Goal: Task Accomplishment & Management: Manage account settings

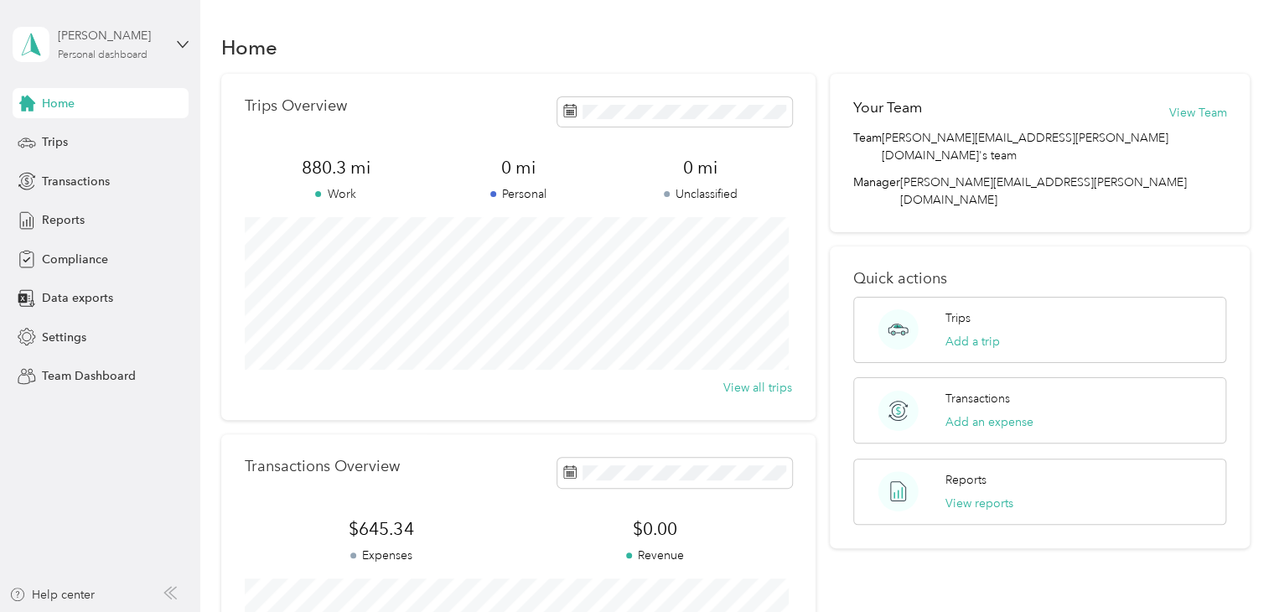
click at [140, 38] on div "[PERSON_NAME]" at bounding box center [110, 36] width 105 height 18
click at [87, 136] on div "Team dashboard" at bounding box center [72, 136] width 90 height 18
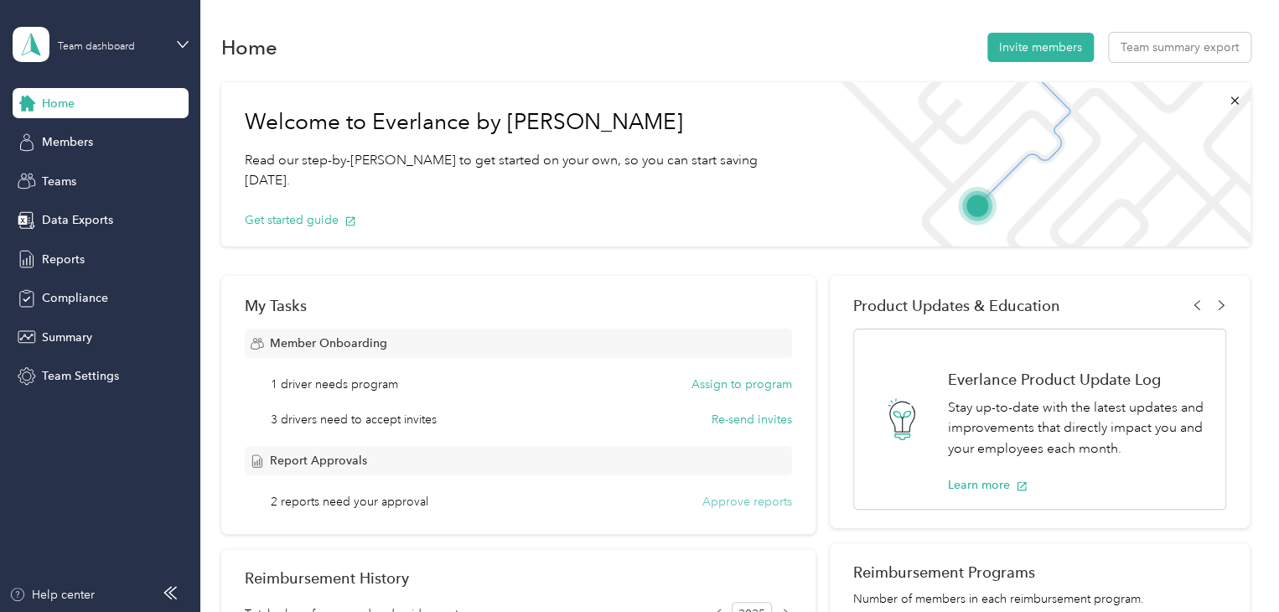
click at [732, 496] on button "Approve reports" at bounding box center [748, 502] width 90 height 18
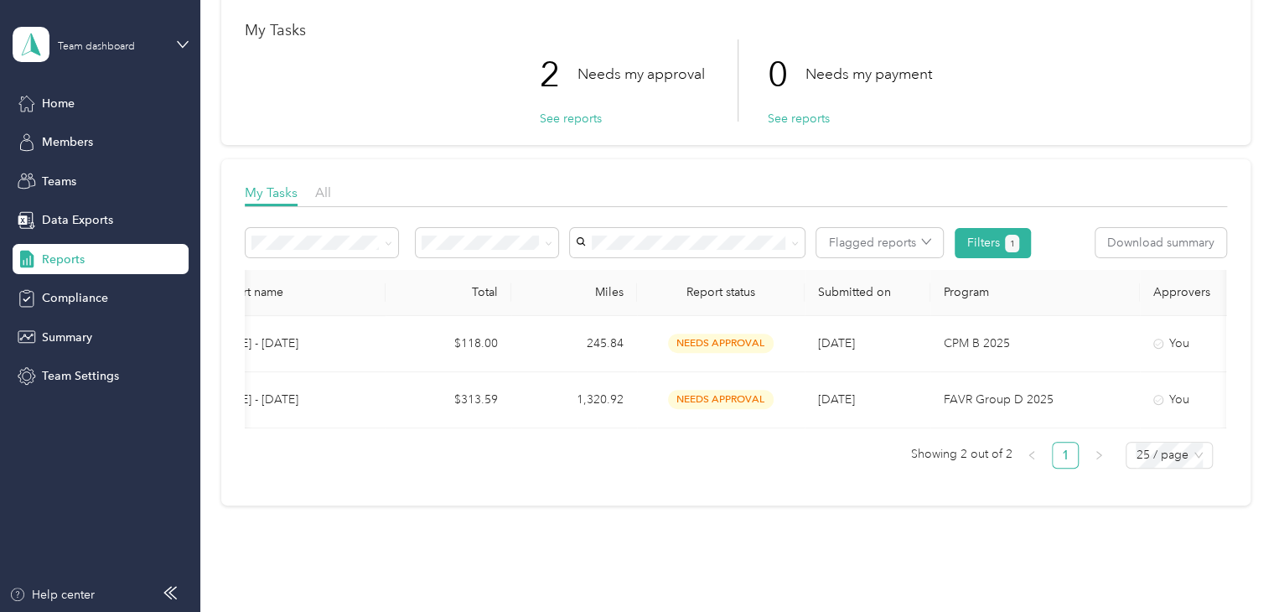
scroll to position [0, 416]
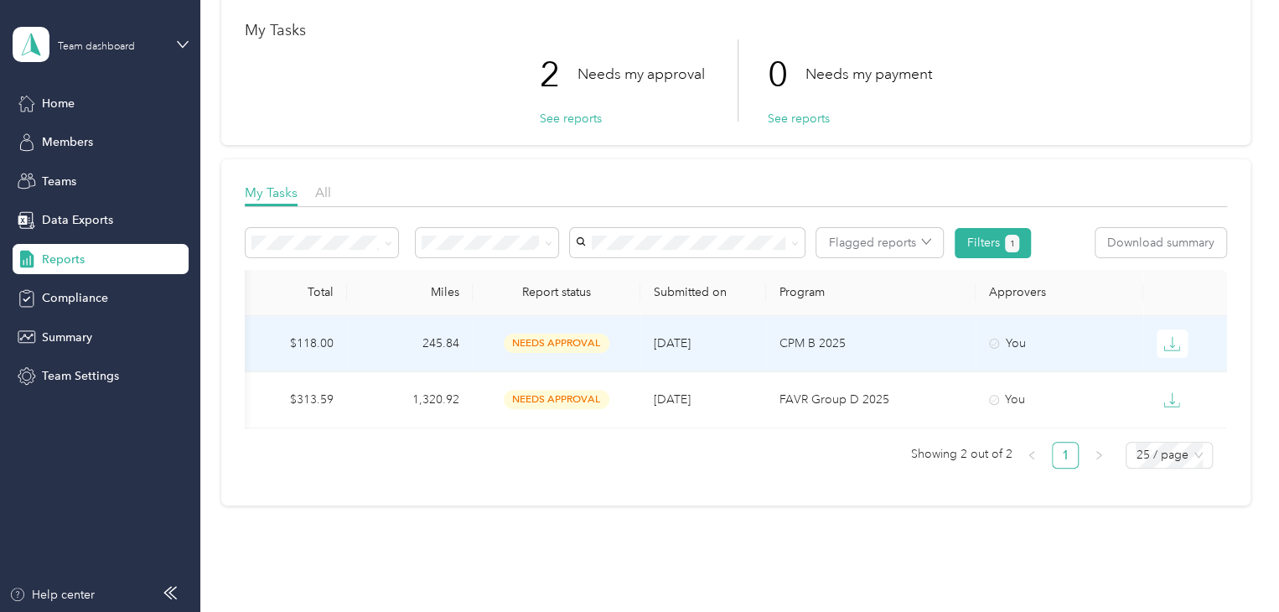
click at [568, 343] on span "needs approval" at bounding box center [557, 343] width 106 height 19
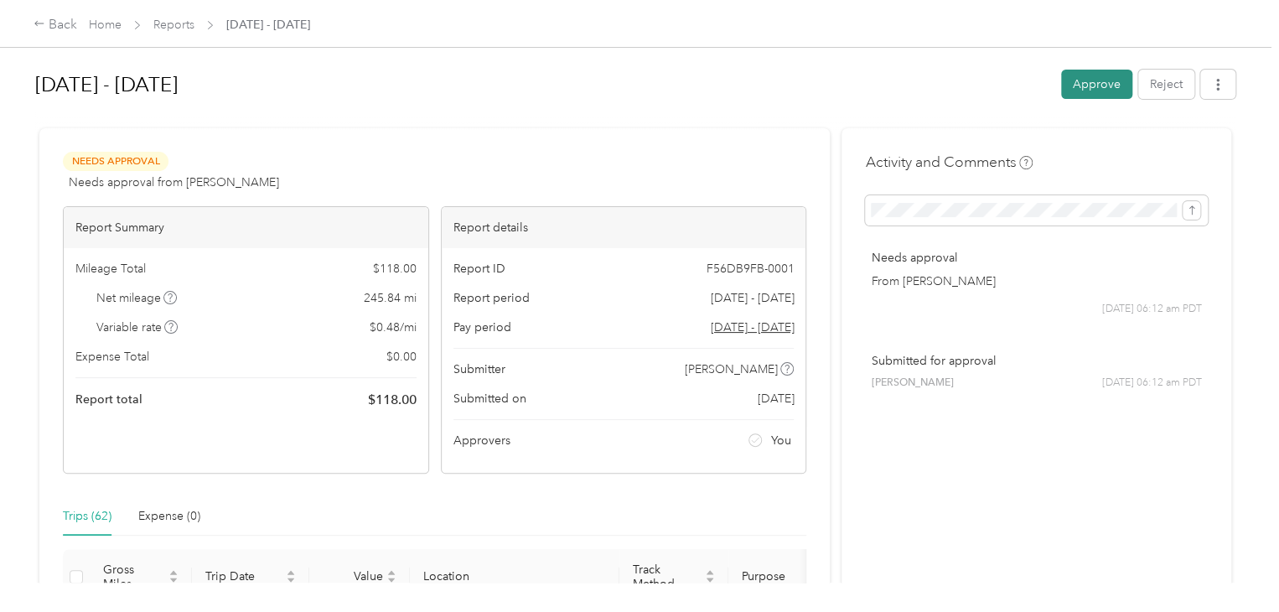
click at [1091, 85] on button "Approve" at bounding box center [1096, 84] width 71 height 29
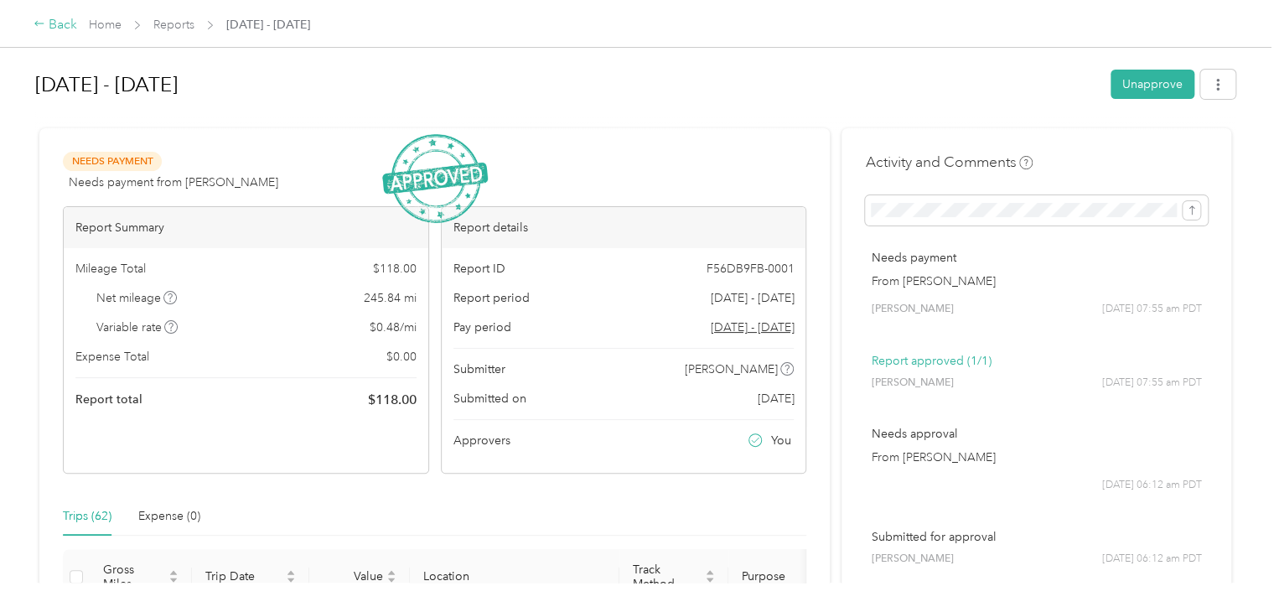
click at [75, 23] on div "Back" at bounding box center [56, 25] width 44 height 20
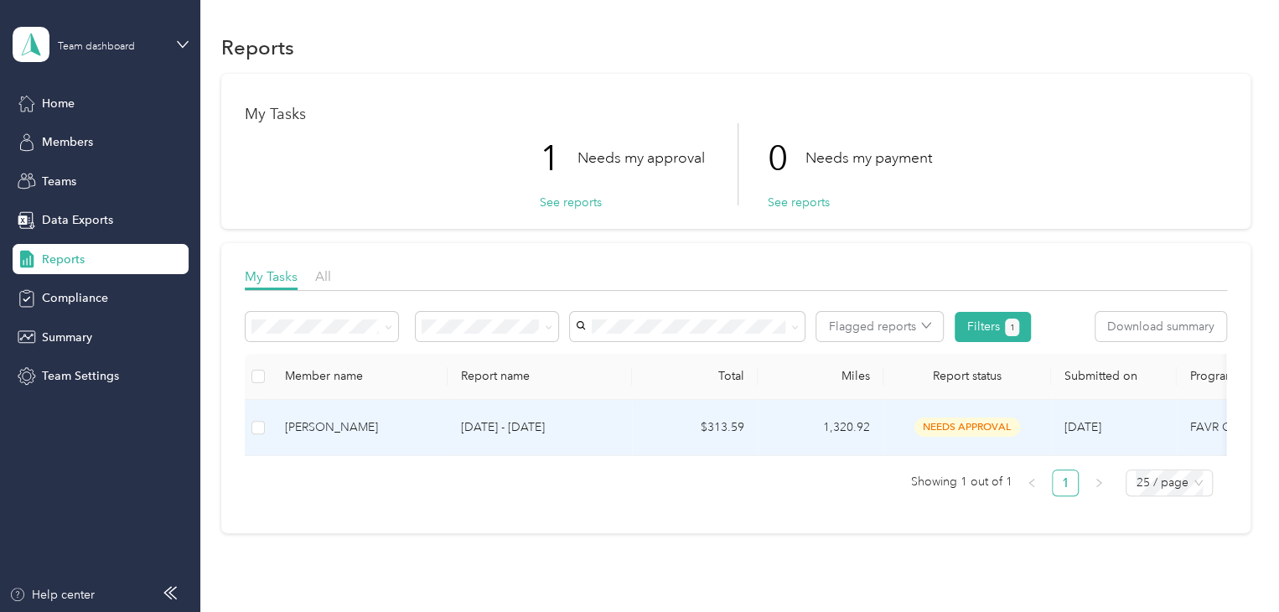
click at [899, 423] on div "needs approval" at bounding box center [967, 427] width 141 height 19
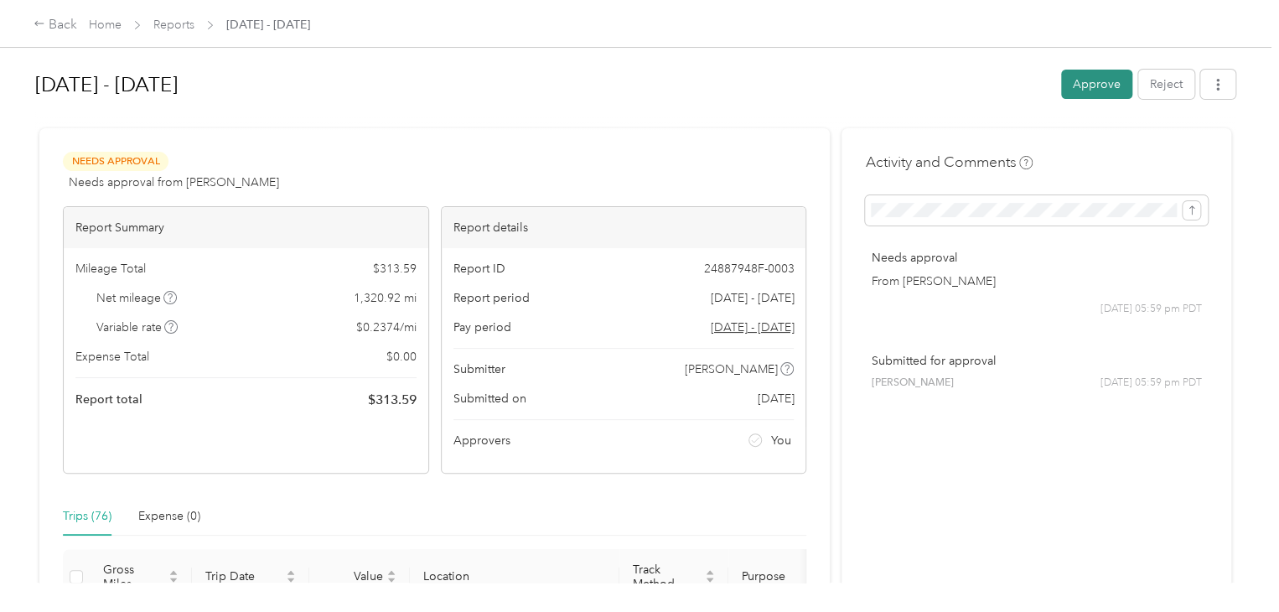
click at [1092, 85] on button "Approve" at bounding box center [1096, 84] width 71 height 29
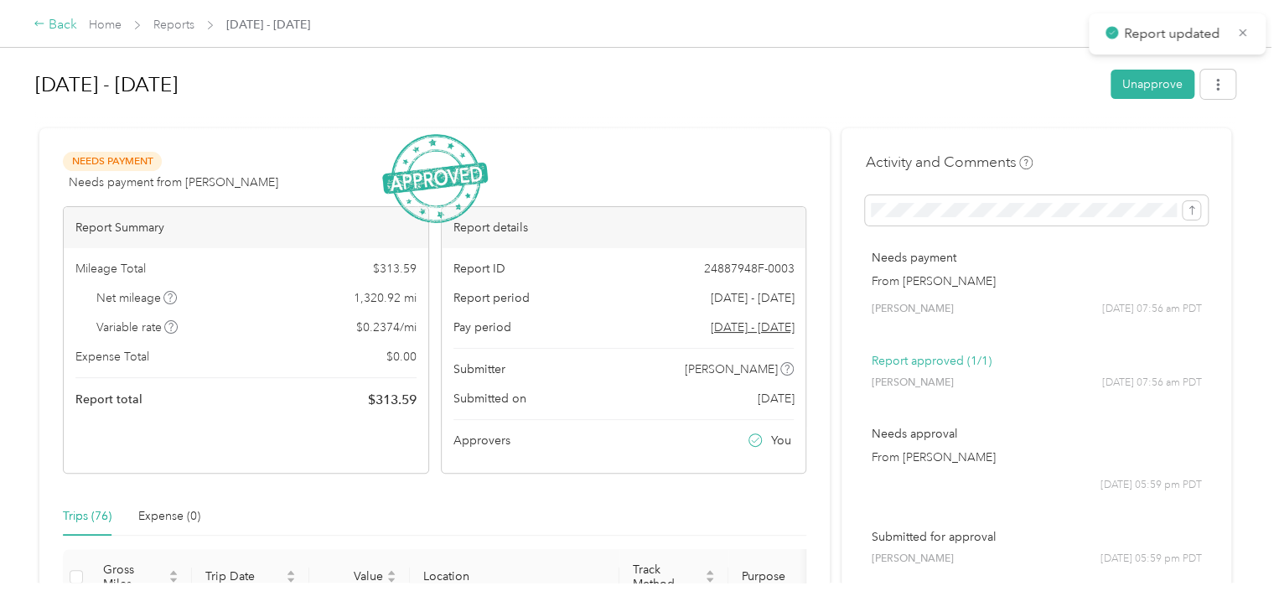
click at [52, 28] on div "Back" at bounding box center [56, 25] width 44 height 20
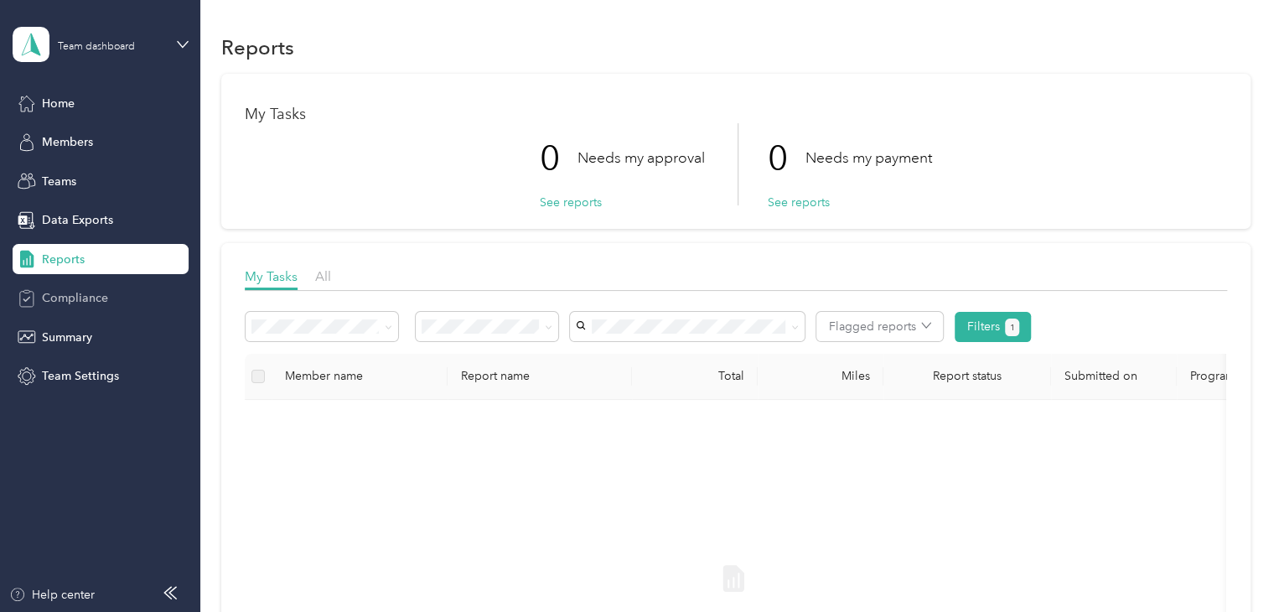
click at [48, 298] on span "Compliance" at bounding box center [75, 298] width 66 height 18
